Goal: Obtain resource: Download file/media

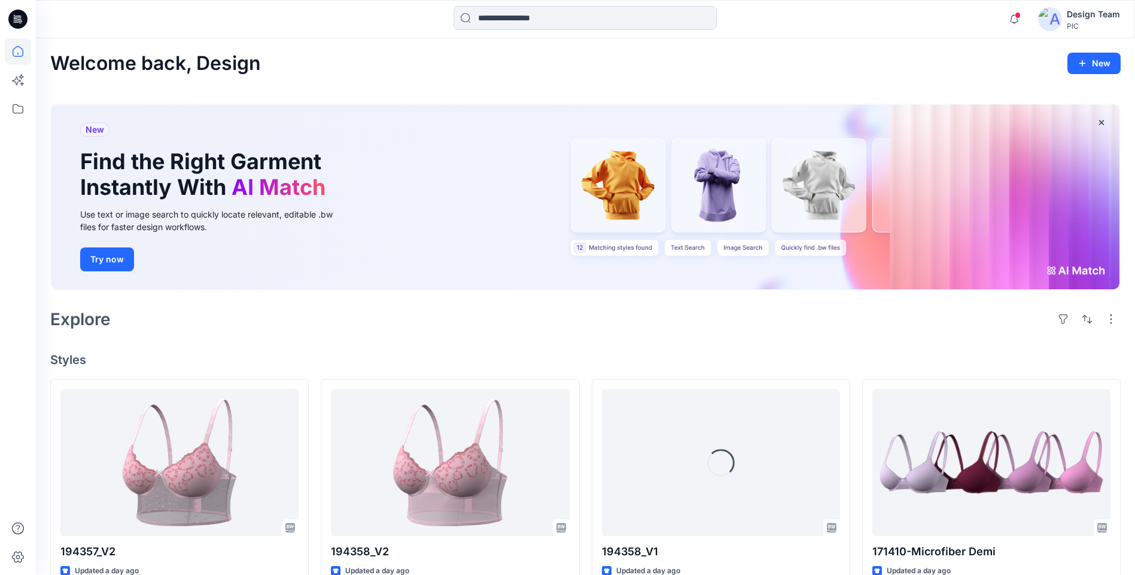
click at [128, 257] on button "Try now" at bounding box center [107, 260] width 54 height 24
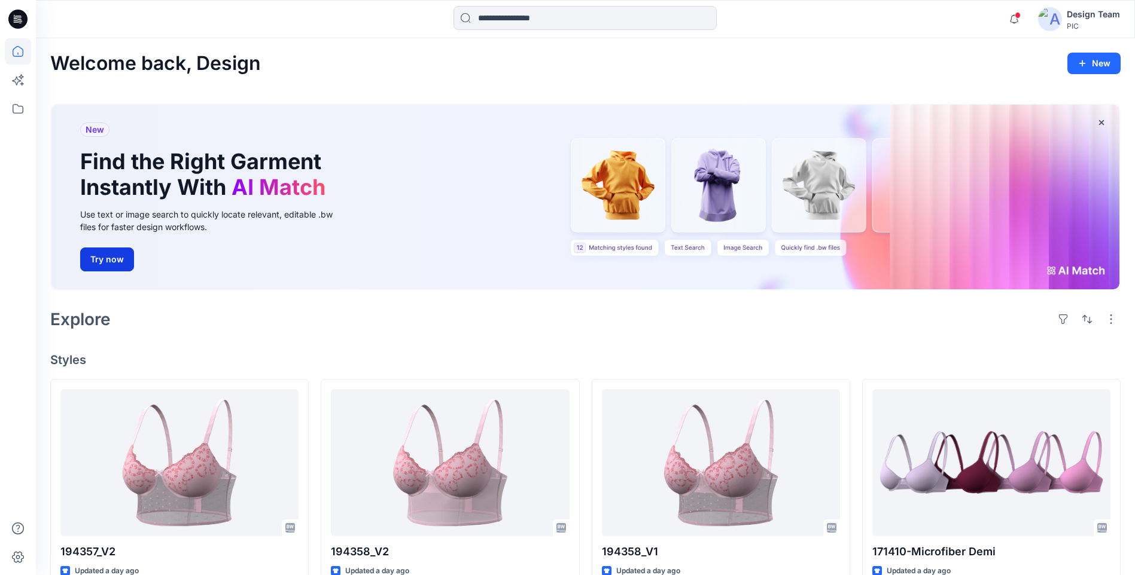
click at [112, 261] on button "Try now" at bounding box center [107, 260] width 54 height 24
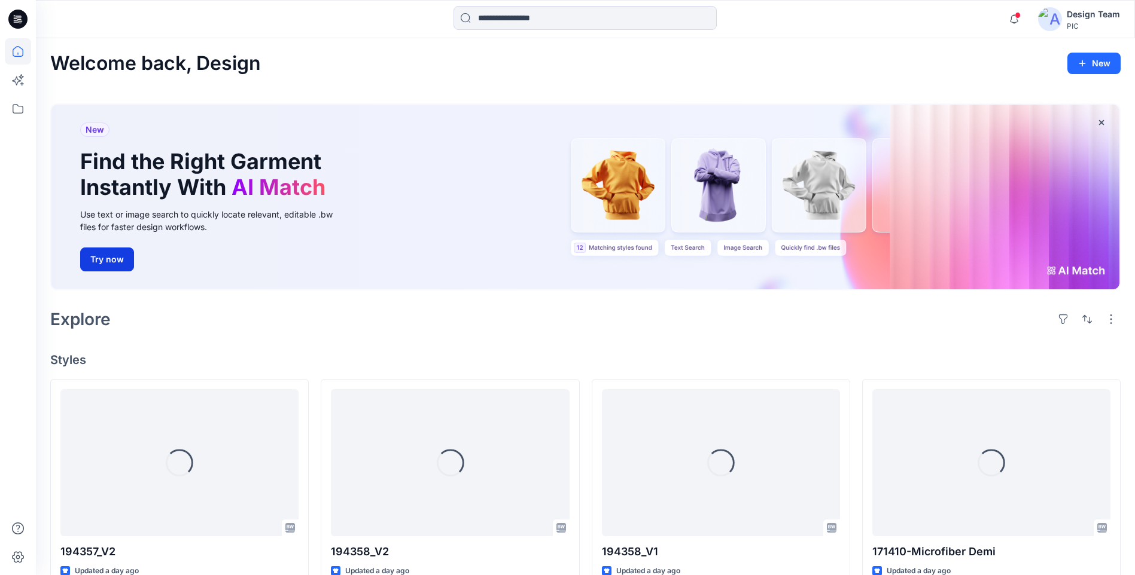
click at [113, 264] on button "Try now" at bounding box center [107, 260] width 54 height 24
click at [255, 327] on div "Explore" at bounding box center [585, 319] width 1070 height 29
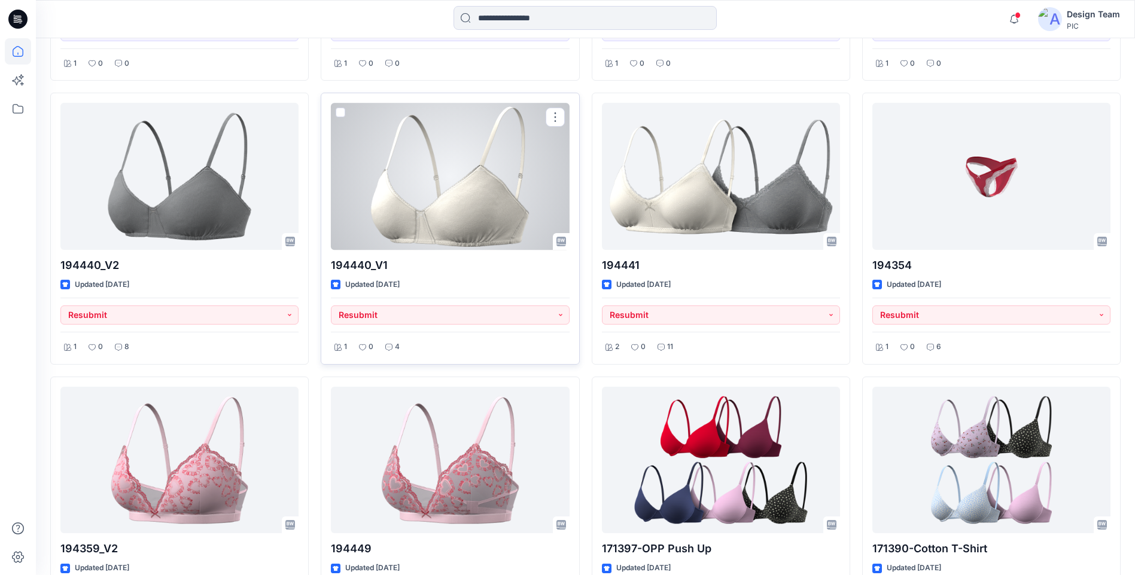
scroll to position [1433, 0]
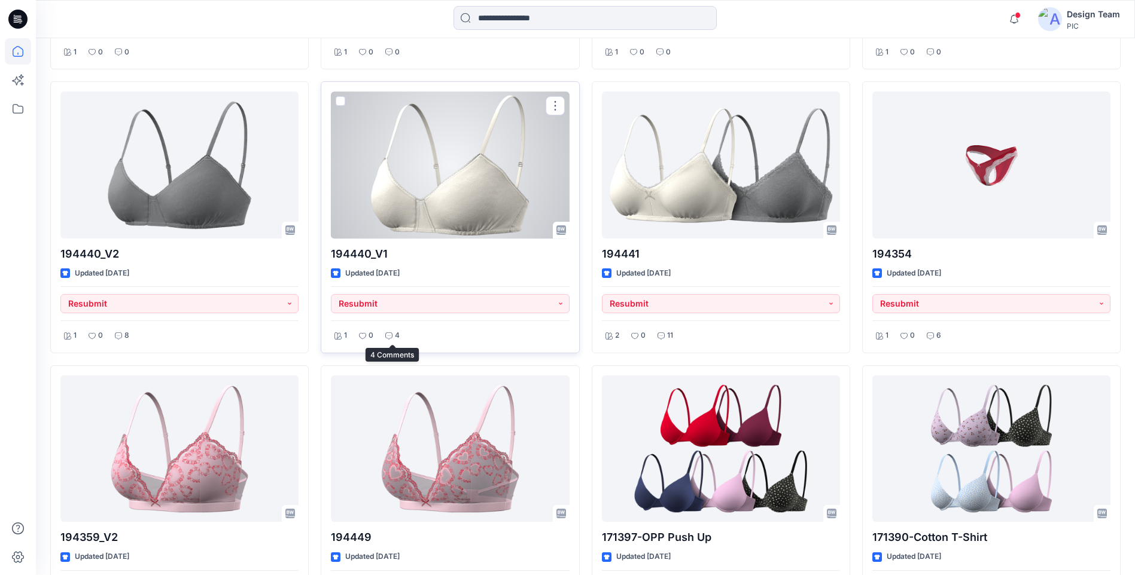
click at [389, 334] on icon at bounding box center [388, 336] width 7 height 7
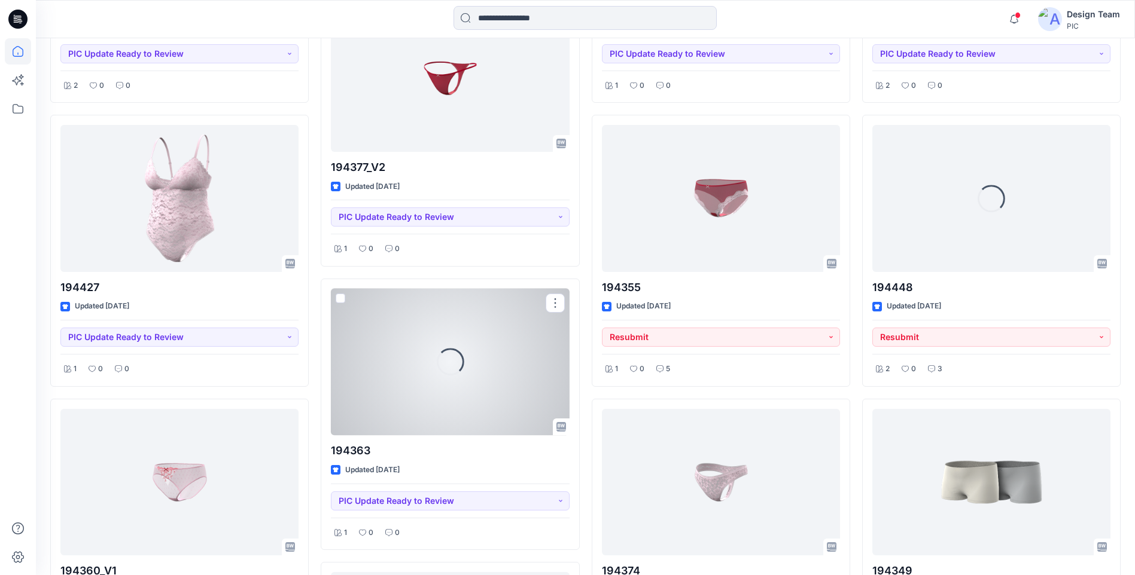
scroll to position [2270, 0]
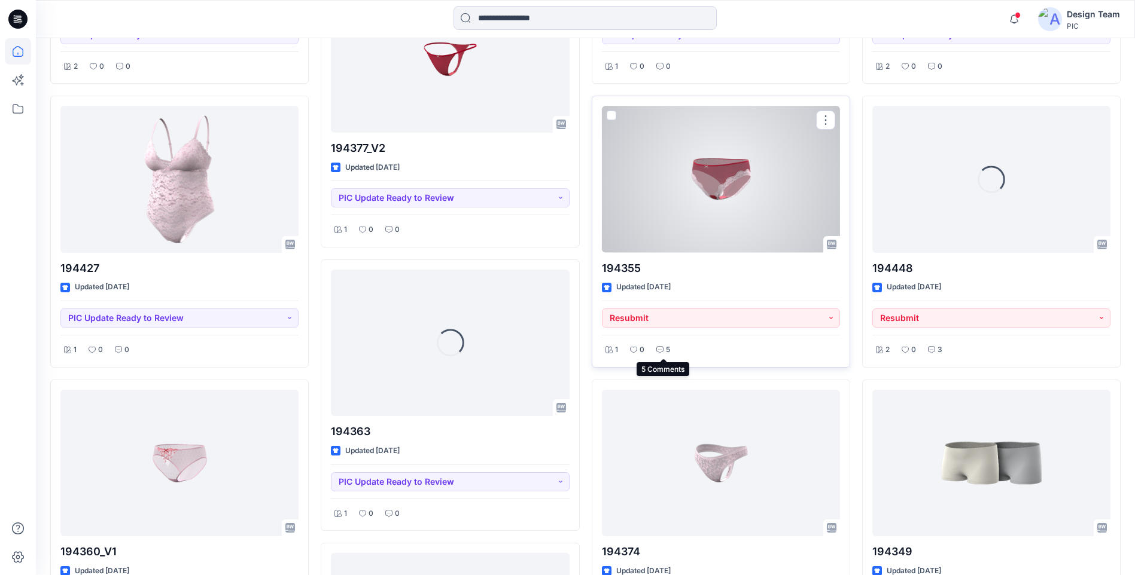
click at [666, 347] on p "5" at bounding box center [668, 350] width 4 height 13
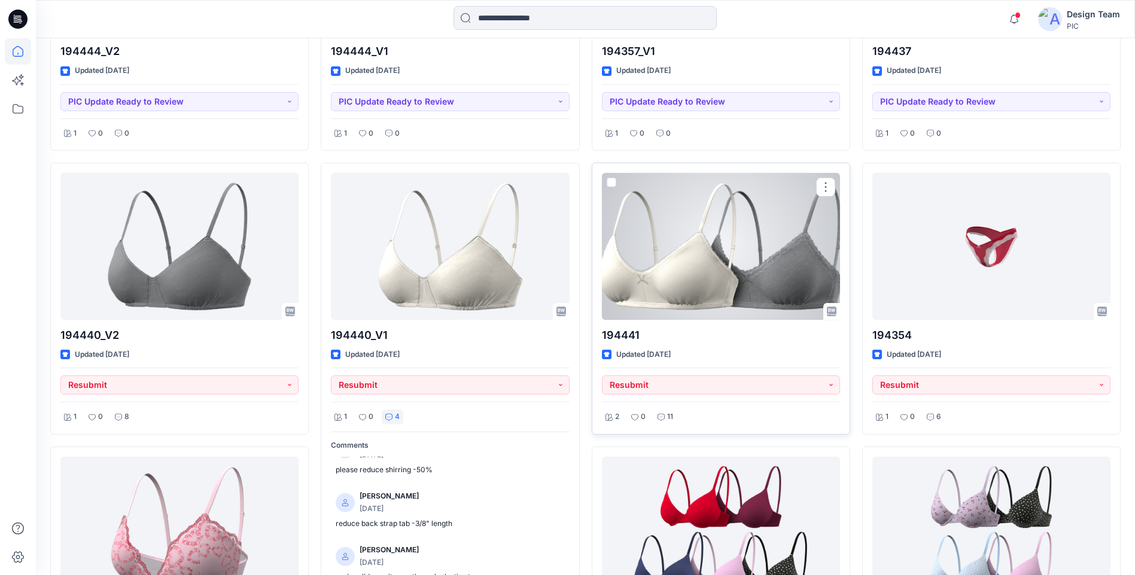
scroll to position [1373, 0]
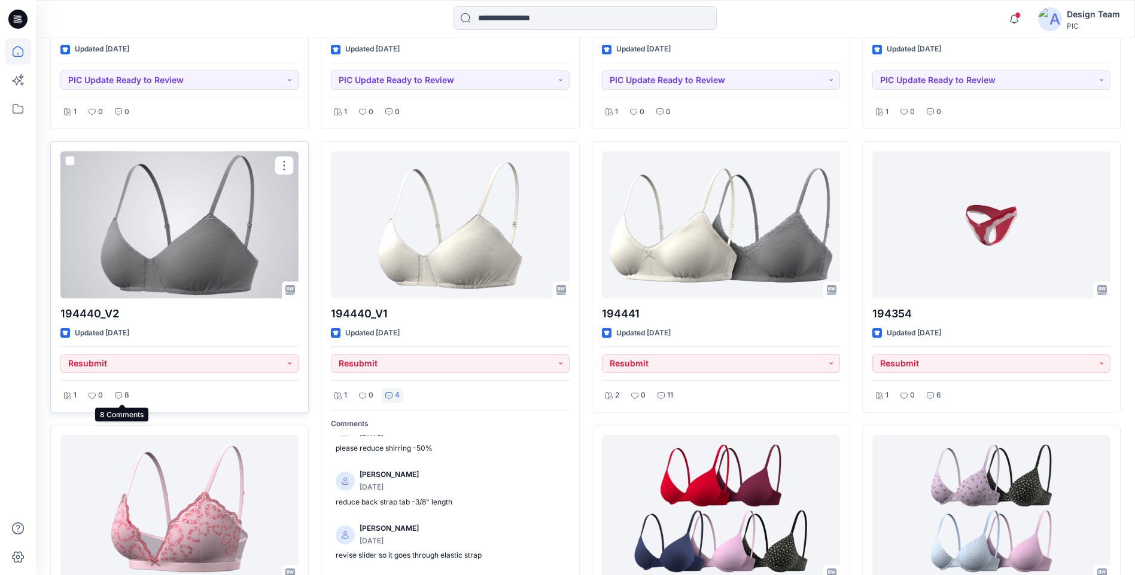
click at [116, 393] on icon at bounding box center [118, 395] width 7 height 7
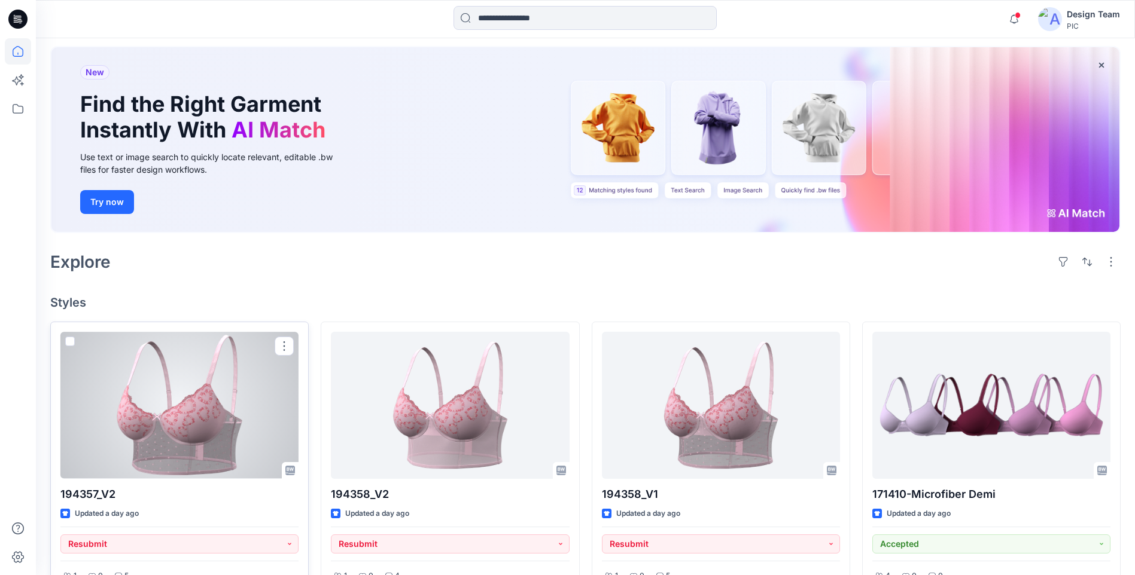
scroll to position [0, 0]
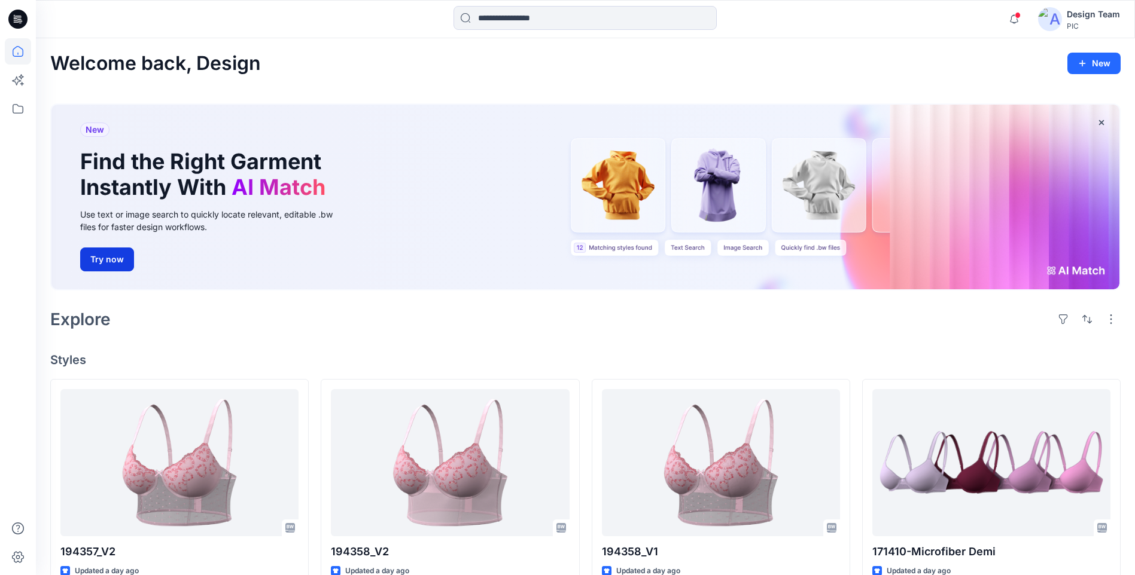
click at [113, 251] on button "Try now" at bounding box center [107, 260] width 54 height 24
click at [113, 257] on button "Try now" at bounding box center [107, 260] width 54 height 24
click at [347, 280] on div "New Find the Right Garment Instantly With AI Match Use text or image search to …" at bounding box center [215, 197] width 288 height 185
click at [118, 255] on button "Try now" at bounding box center [107, 260] width 54 height 24
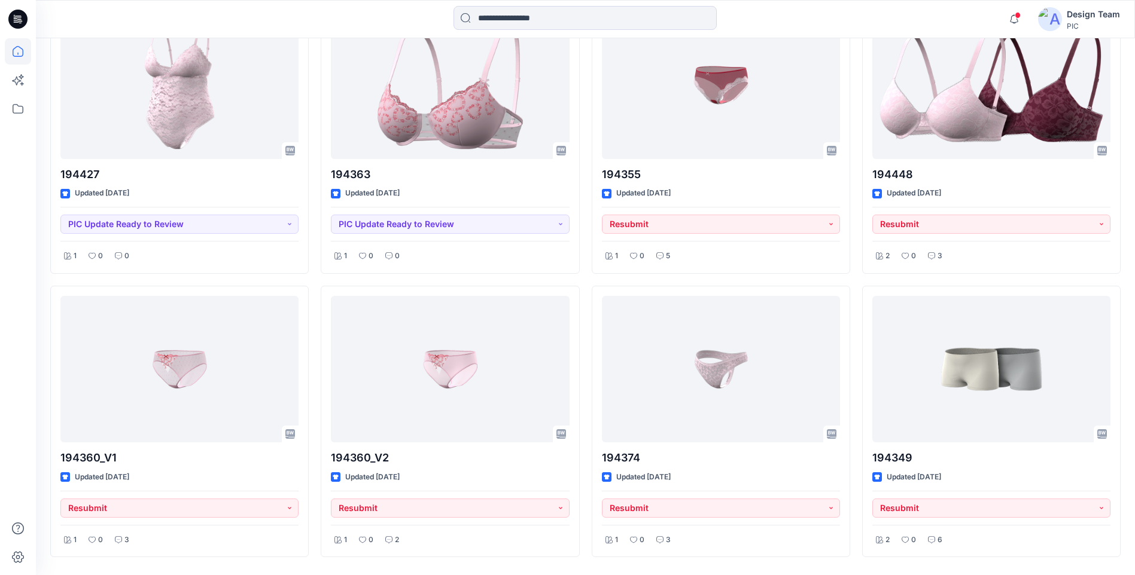
scroll to position [2404, 0]
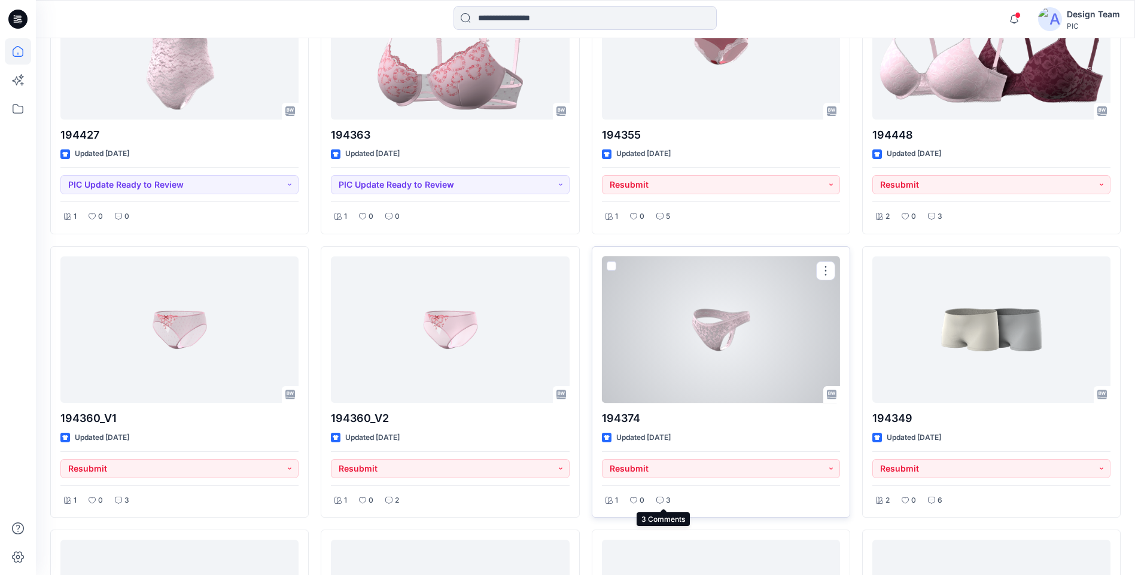
click at [661, 502] on icon at bounding box center [659, 500] width 7 height 7
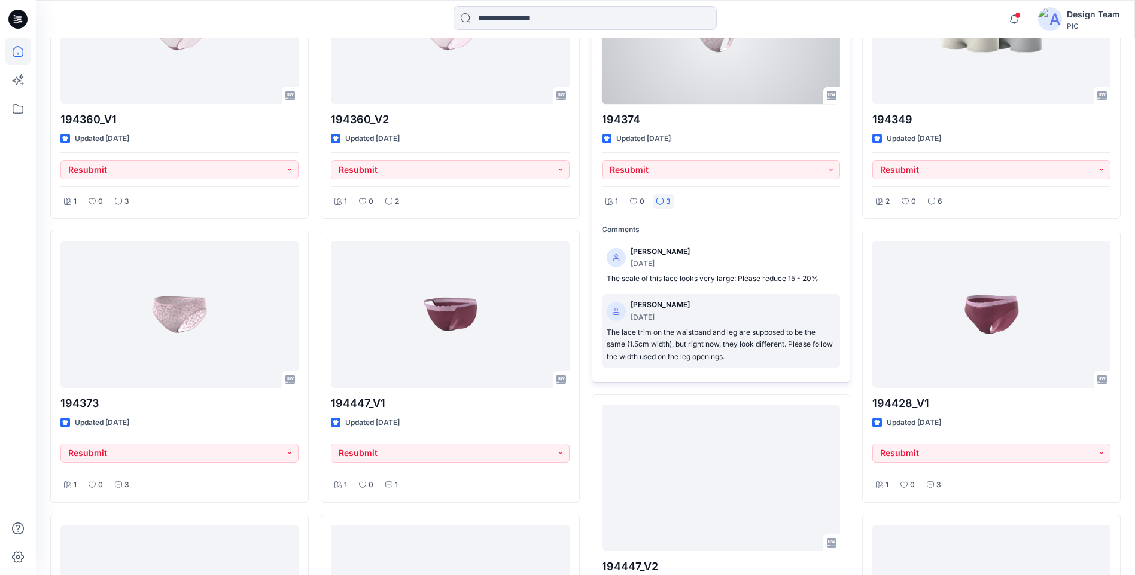
scroll to position [49, 0]
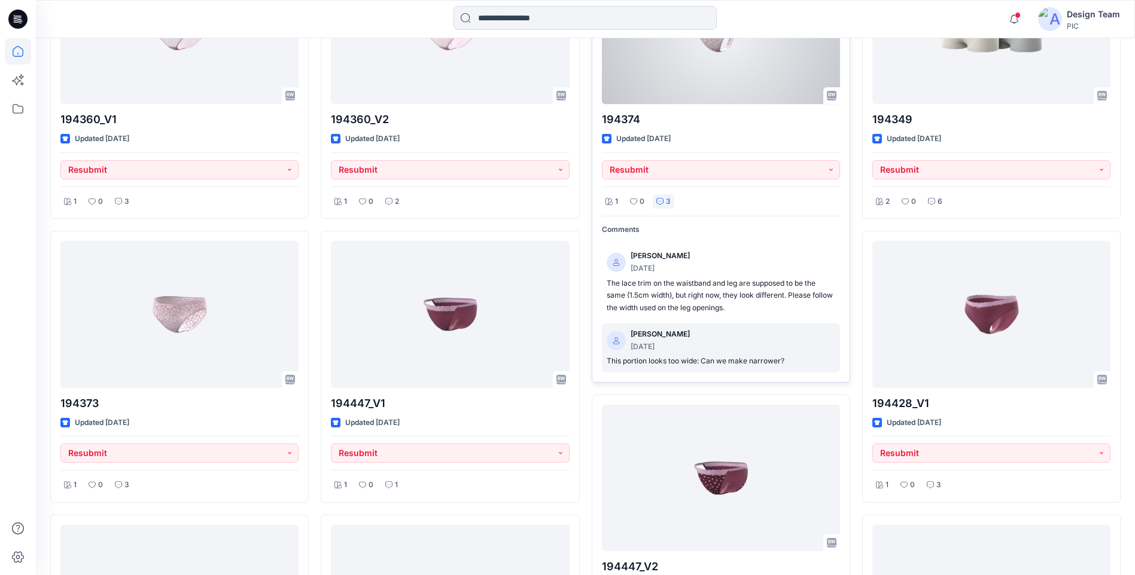
click at [756, 348] on div "[PERSON_NAME] [DATE]" at bounding box center [720, 340] width 228 height 25
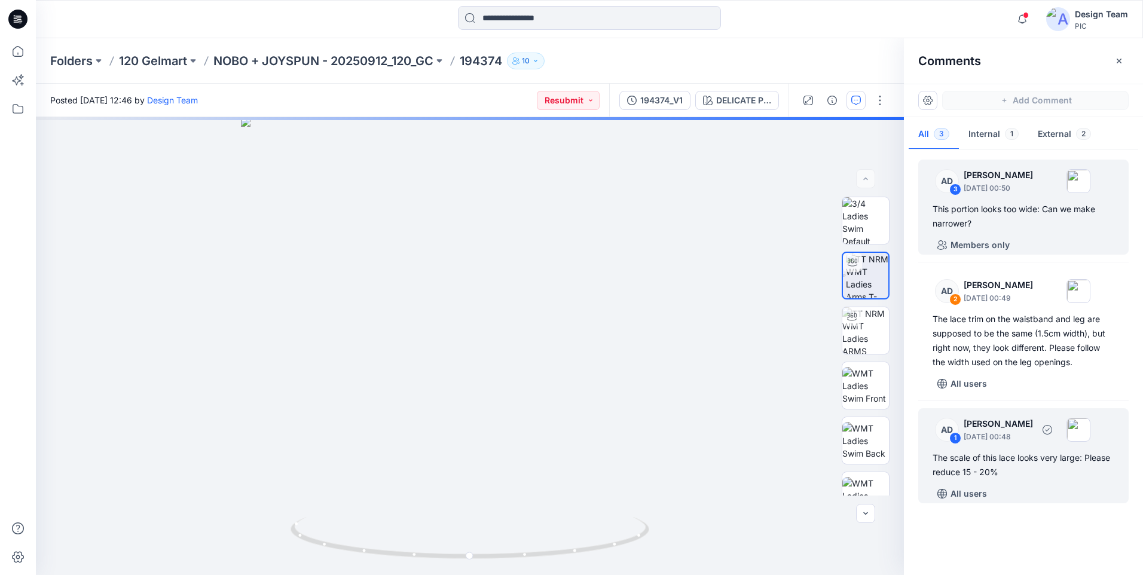
click at [990, 476] on div "The scale of this lace looks very large: Please reduce 15 - 20%" at bounding box center [1024, 465] width 182 height 29
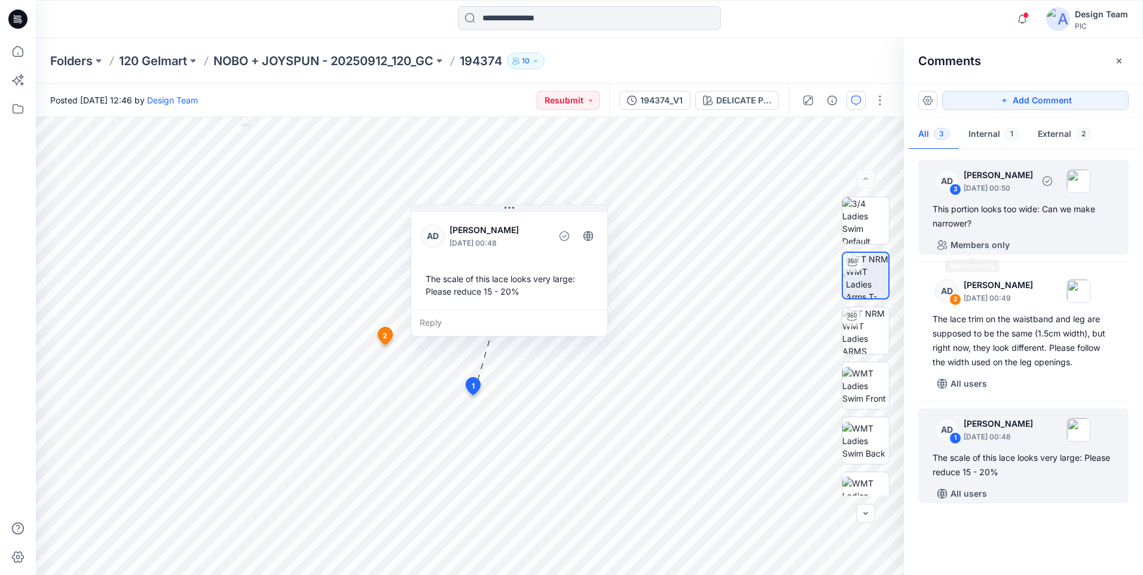
click at [999, 214] on div "This portion looks too wide: Can we make narrower?" at bounding box center [1024, 216] width 182 height 29
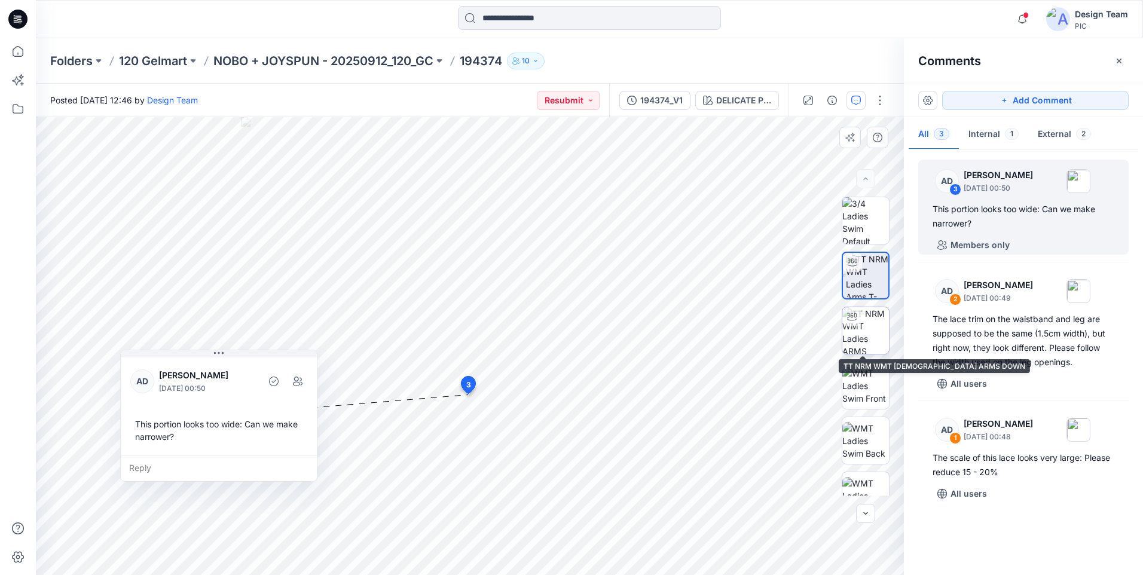
click at [883, 321] on img at bounding box center [866, 330] width 47 height 47
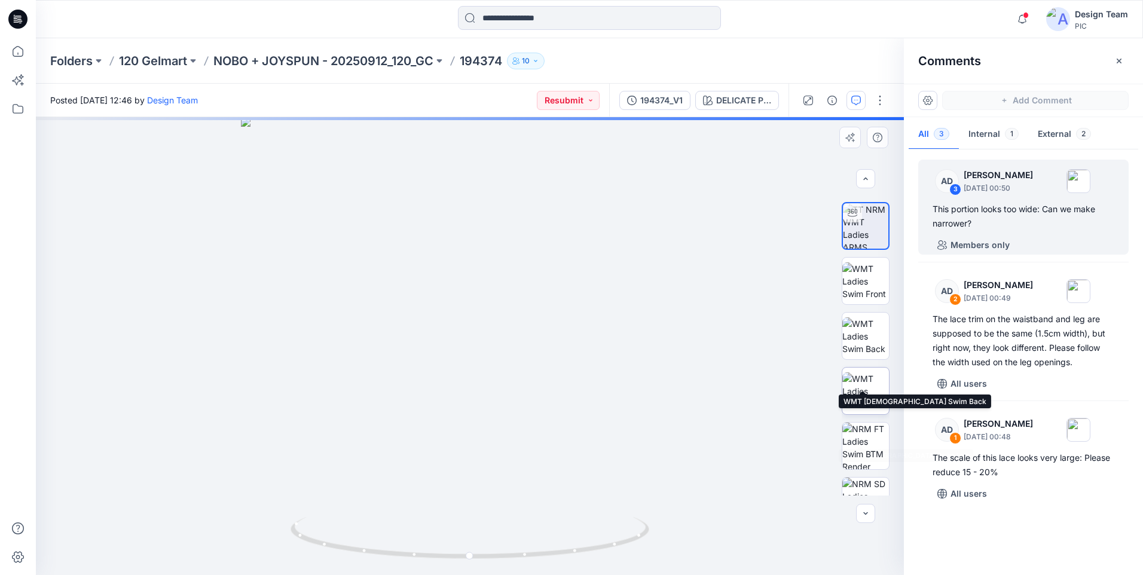
scroll to position [244, 0]
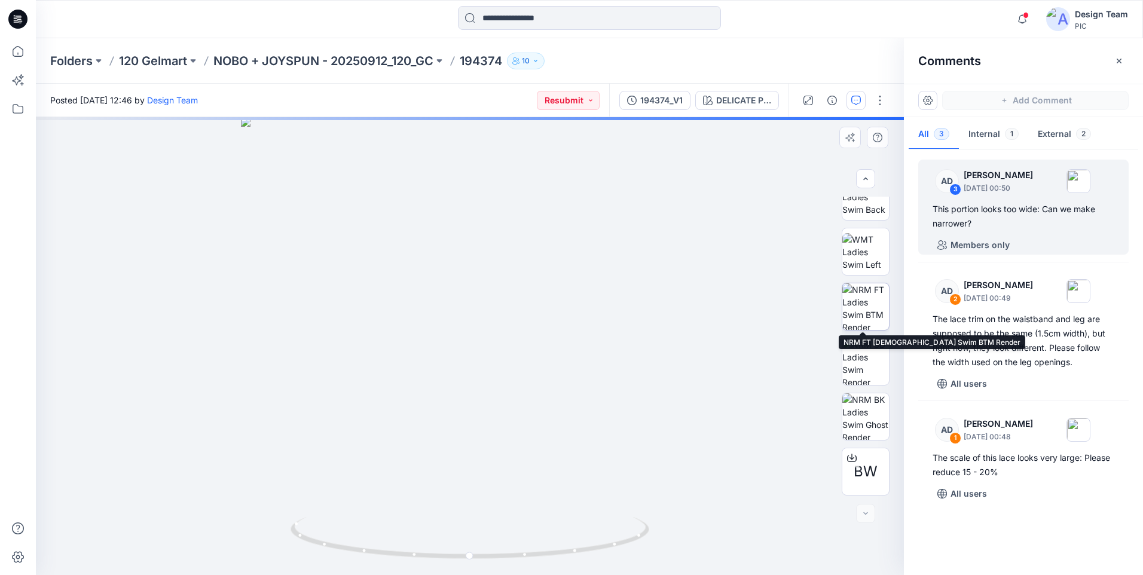
click at [857, 304] on img at bounding box center [866, 306] width 47 height 47
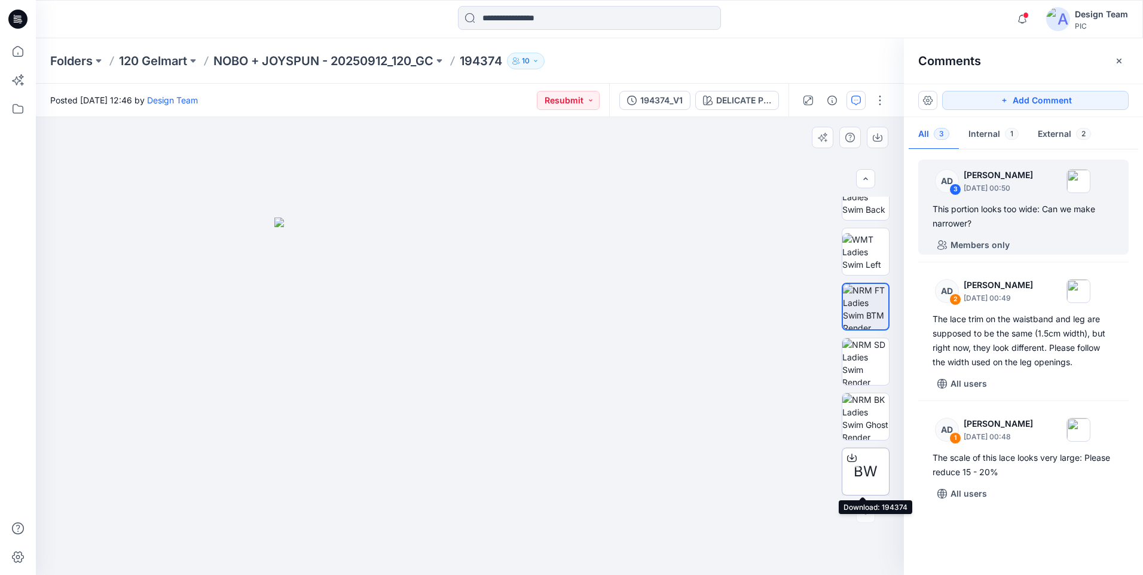
click at [851, 456] on icon at bounding box center [852, 458] width 10 height 10
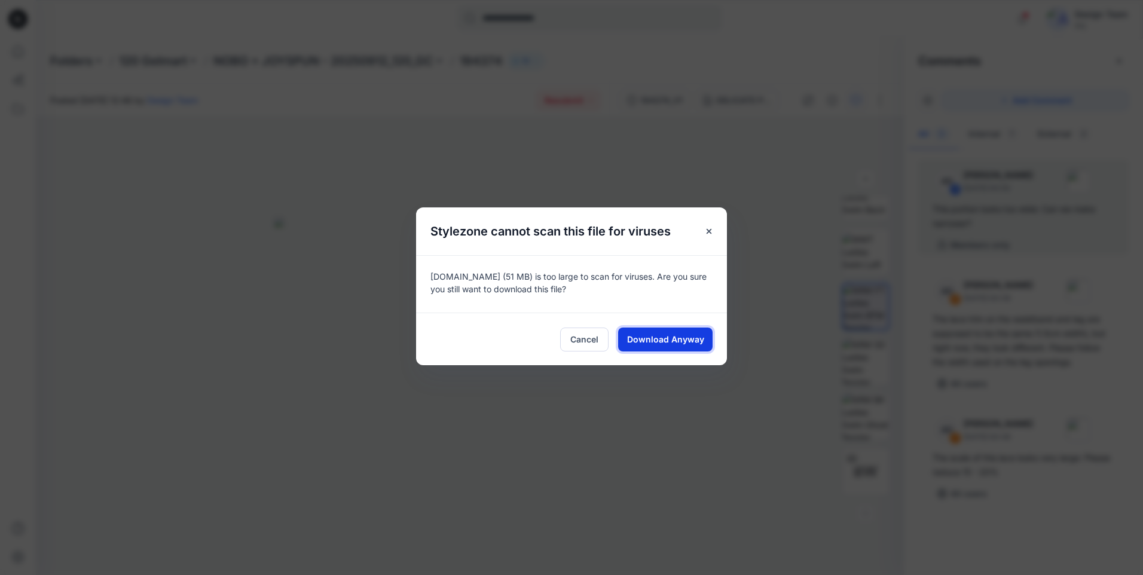
click at [696, 336] on span "Download Anyway" at bounding box center [665, 339] width 77 height 13
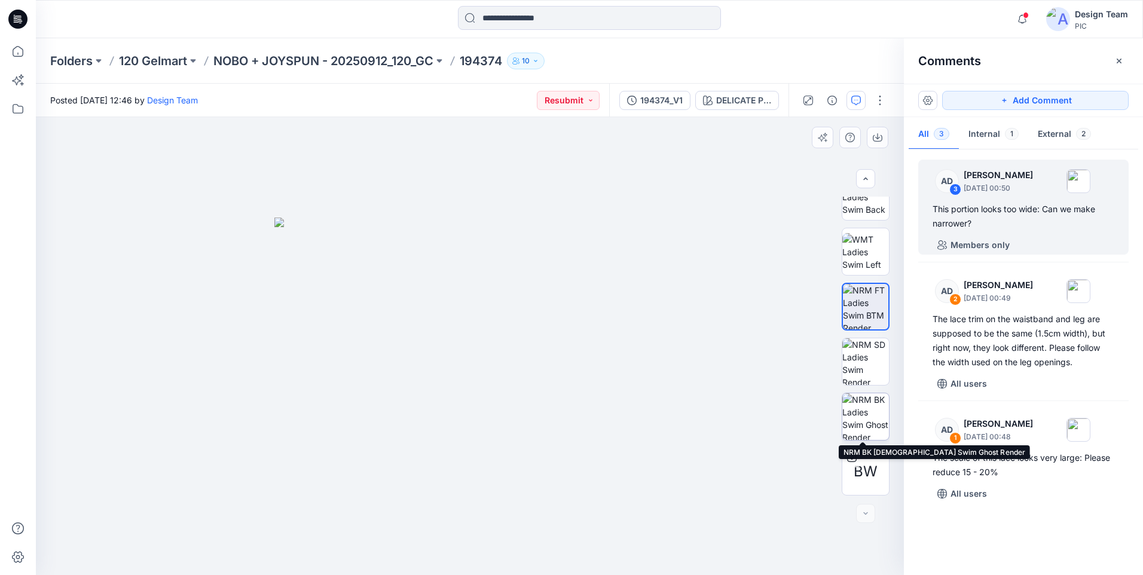
click at [876, 408] on img at bounding box center [866, 417] width 47 height 47
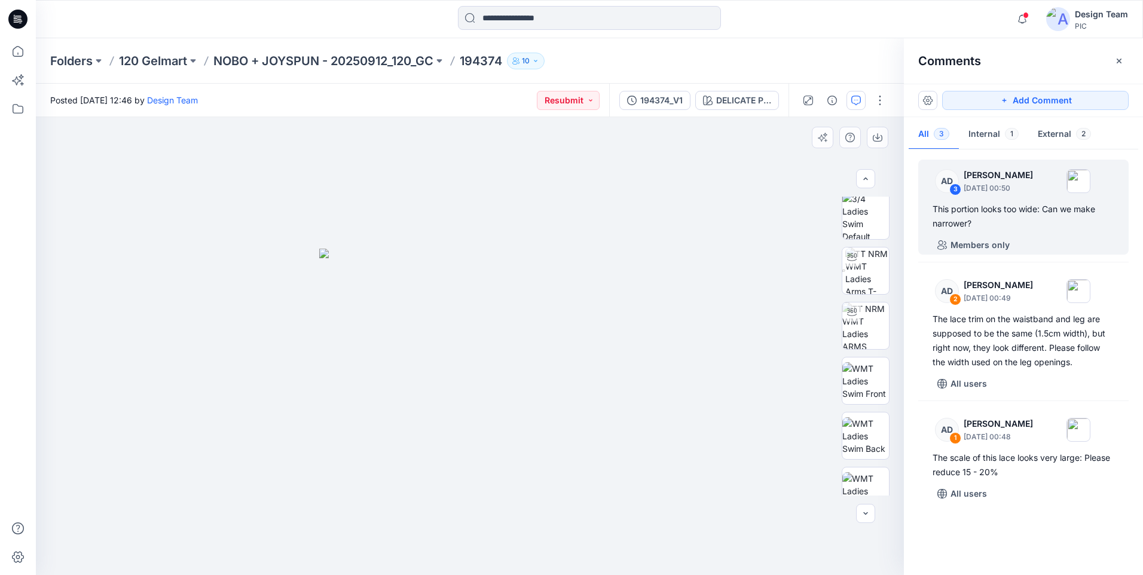
scroll to position [0, 0]
click at [870, 272] on img at bounding box center [868, 275] width 44 height 47
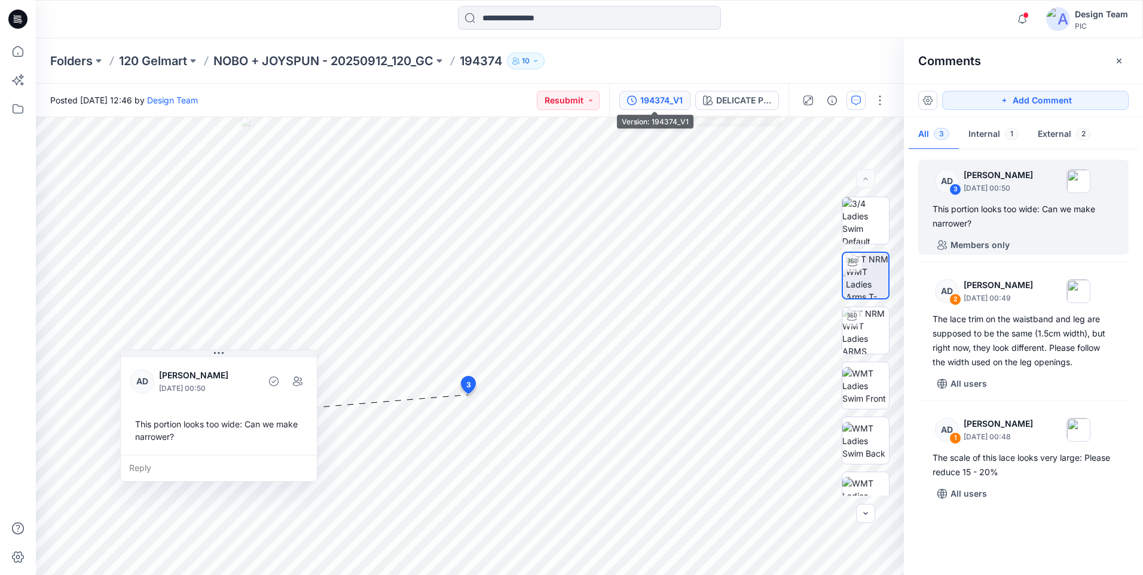
click at [676, 102] on div "194374_V1" at bounding box center [662, 100] width 42 height 13
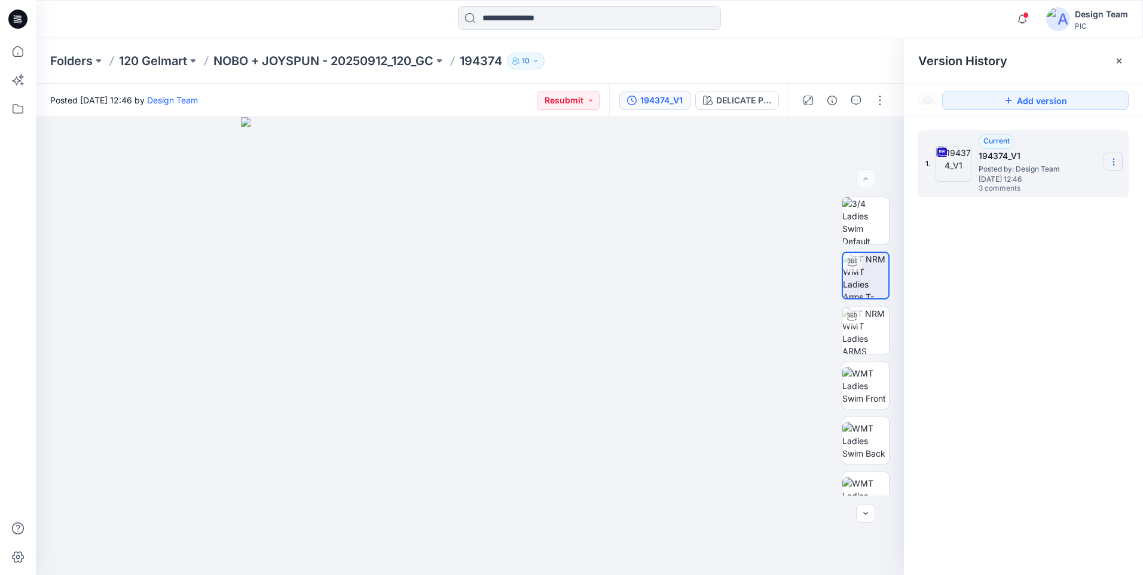
click at [1108, 165] on section at bounding box center [1113, 161] width 19 height 19
click at [1047, 192] on span "Download Source BW File" at bounding box center [1054, 185] width 100 height 14
click at [666, 331] on img at bounding box center [470, 346] width 458 height 458
